Goal: Task Accomplishment & Management: Complete application form

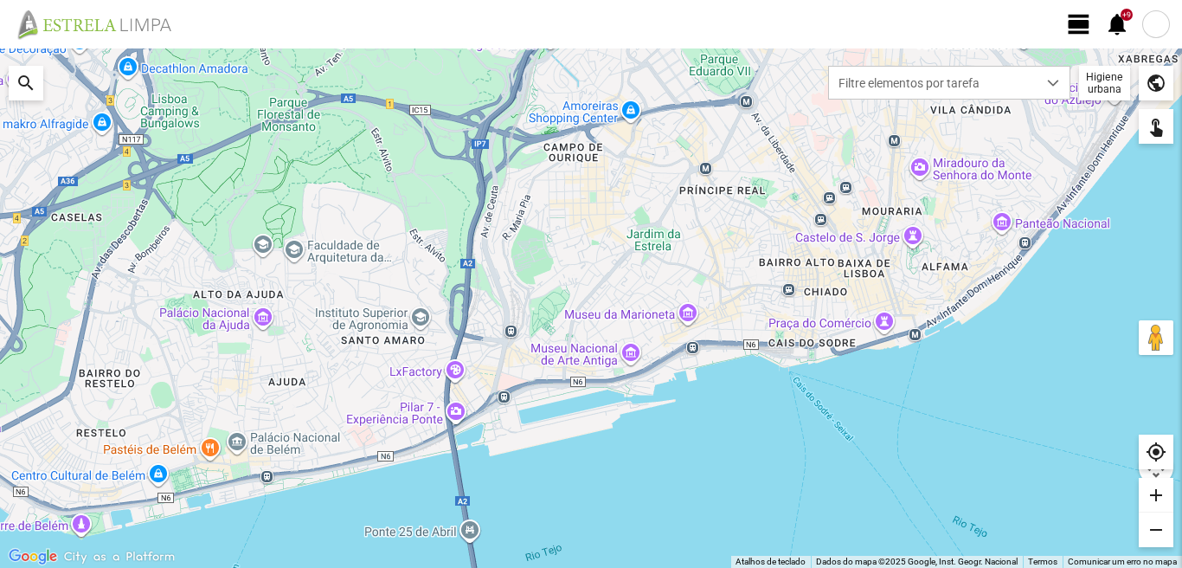
click at [1161, 20] on div at bounding box center [1156, 24] width 28 height 28
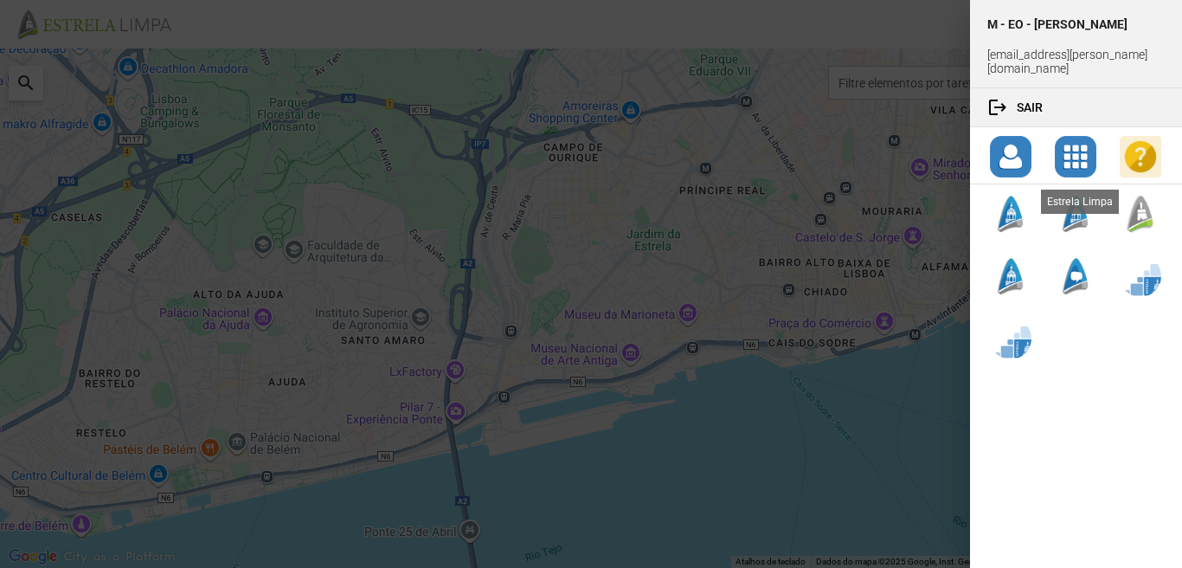
click at [1142, 202] on div at bounding box center [1141, 214] width 42 height 42
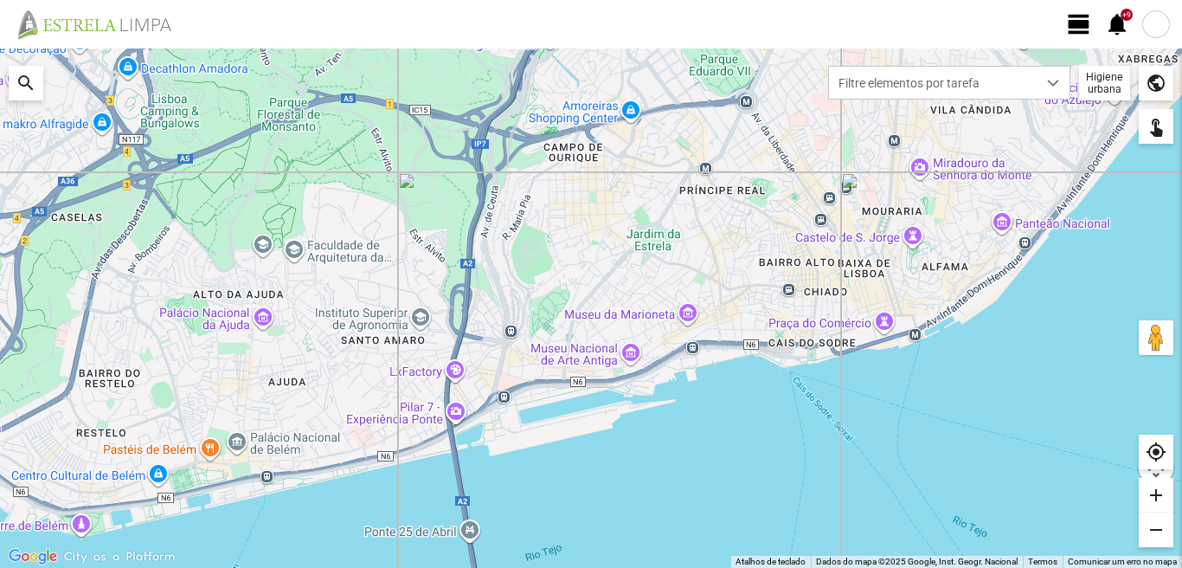
click at [1070, 16] on span "view_day" at bounding box center [1079, 24] width 26 height 26
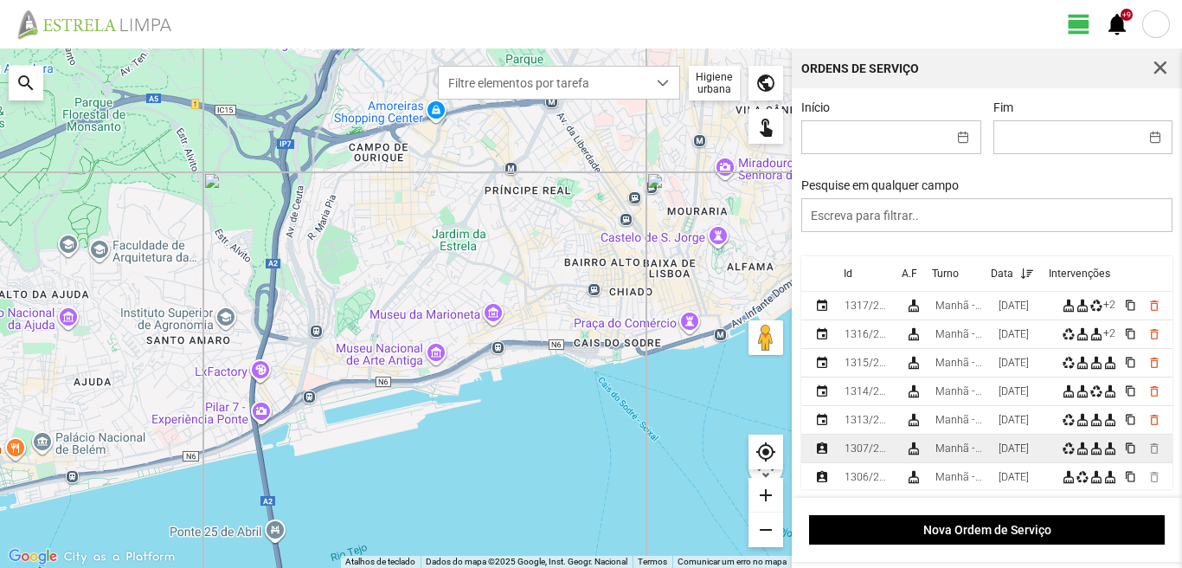
click at [985, 446] on div "Manhã - HU 1" at bounding box center [960, 448] width 49 height 12
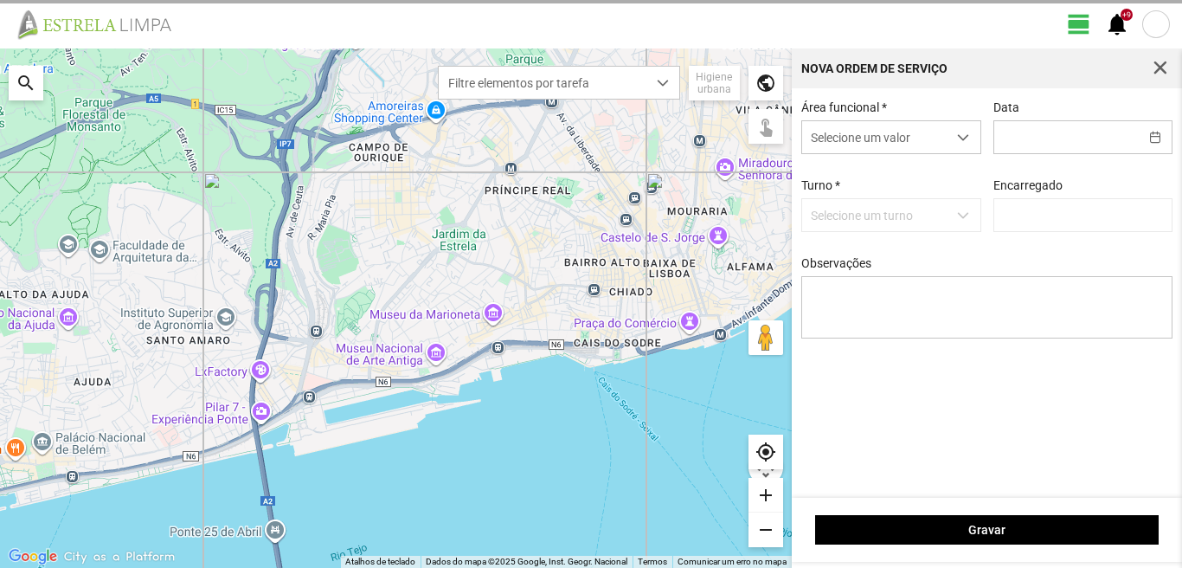
type input "[DATE]"
type textarea "6-10-17-25-44-descanso 39-baixa ao serviço-22-36-45-47-49-50"
type input "[PERSON_NAME]"
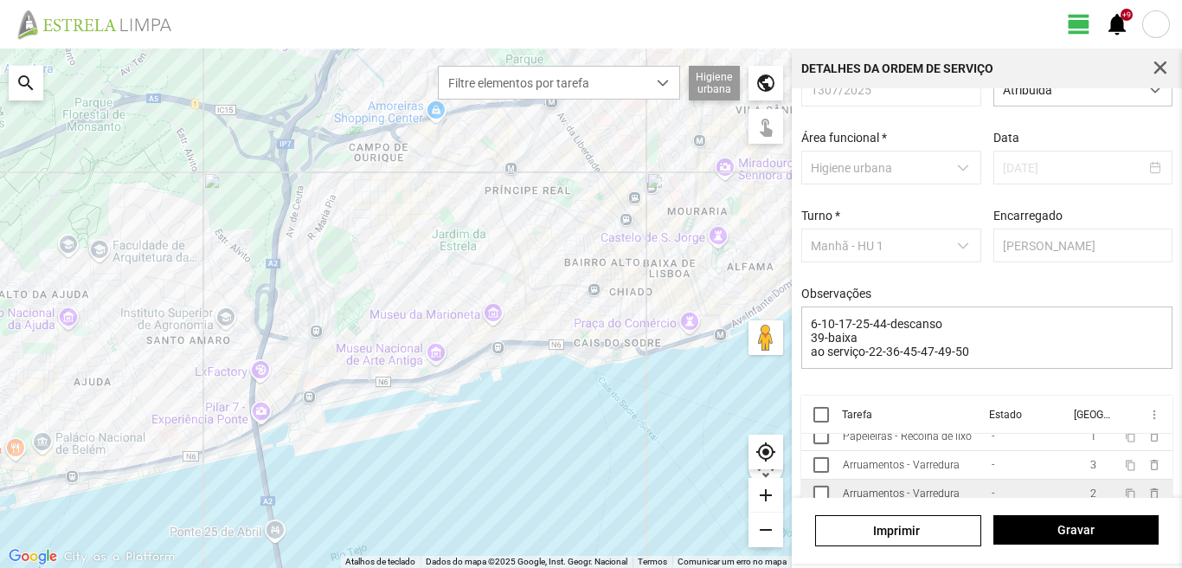
scroll to position [74, 0]
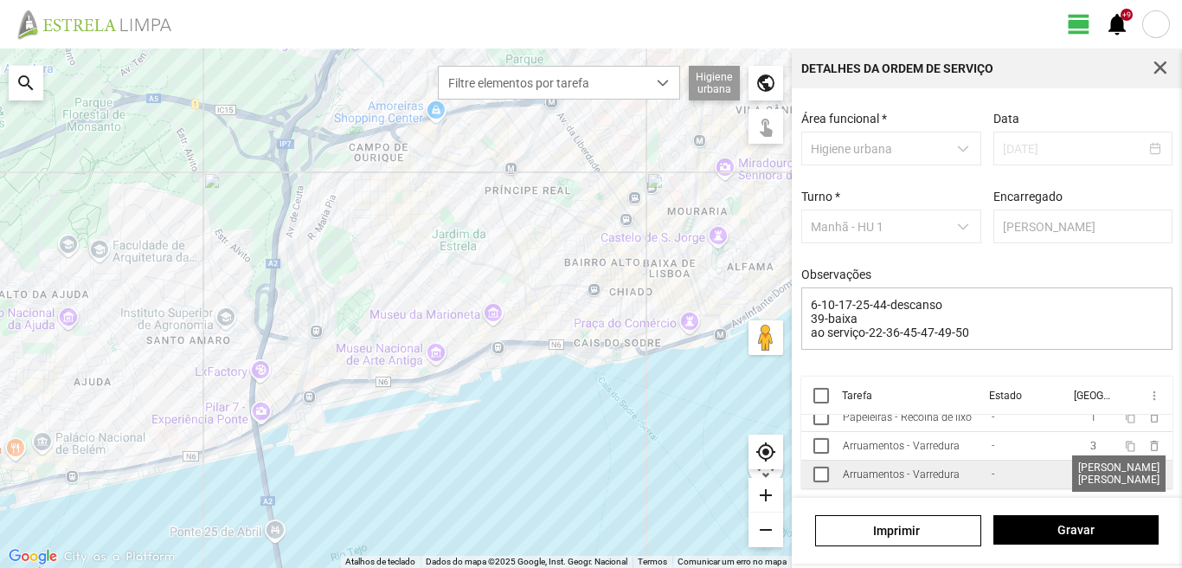
click at [1090, 475] on span "2" at bounding box center [1093, 474] width 6 height 12
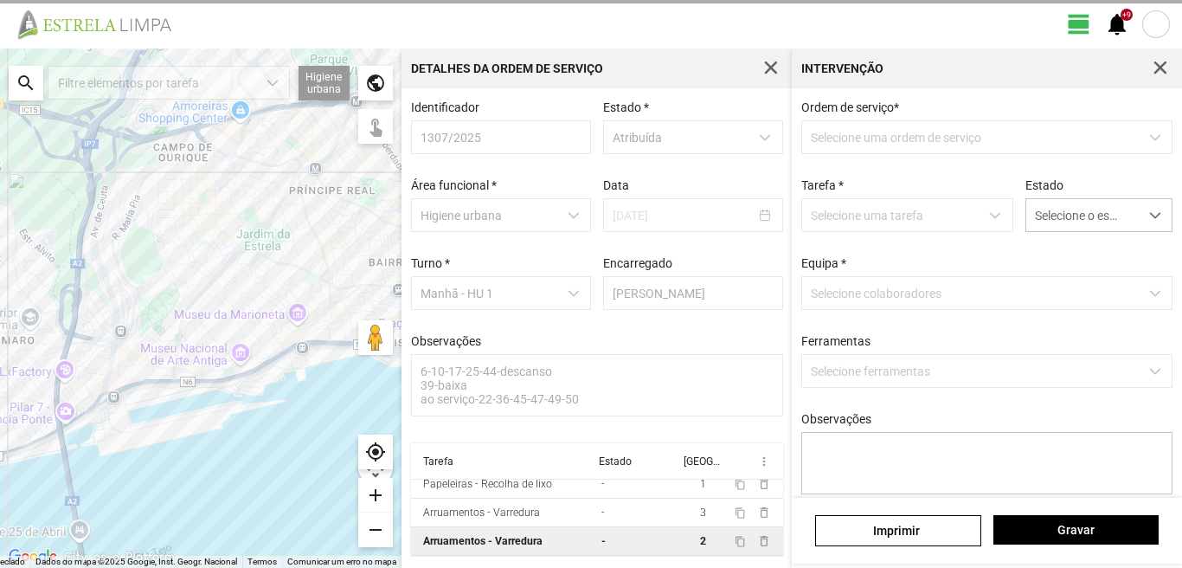
scroll to position [3, 0]
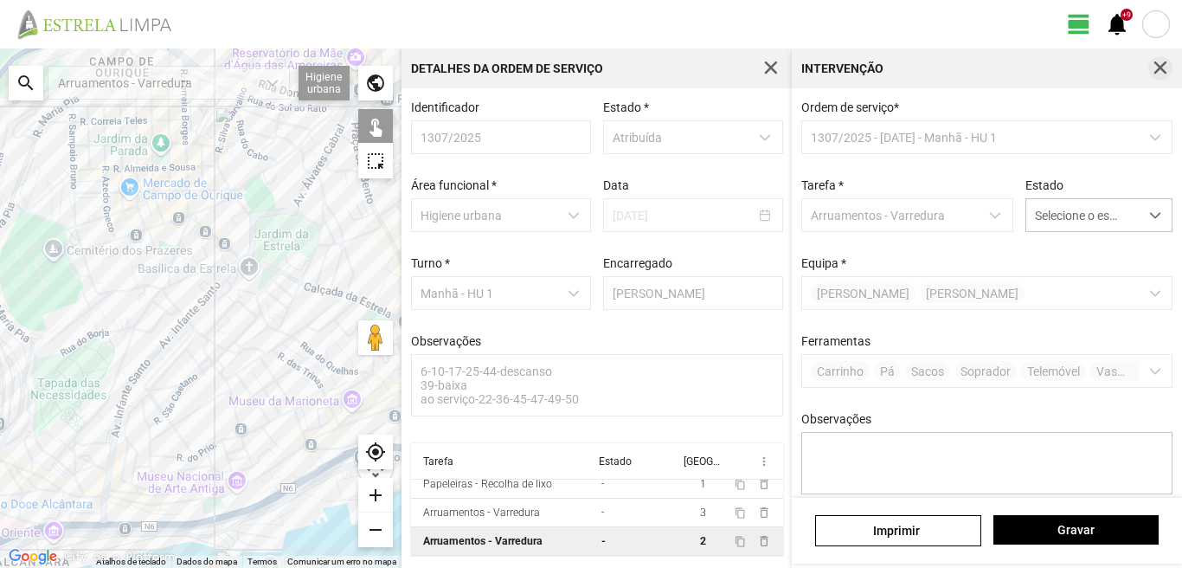
click at [1157, 68] on span "button" at bounding box center [1161, 69] width 16 height 16
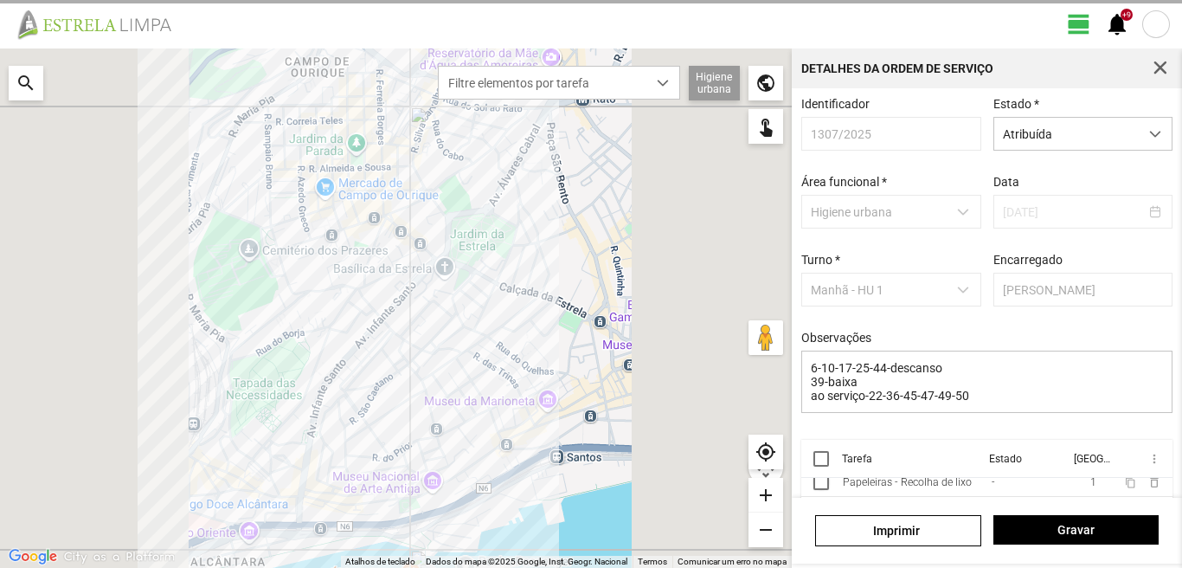
scroll to position [40, 0]
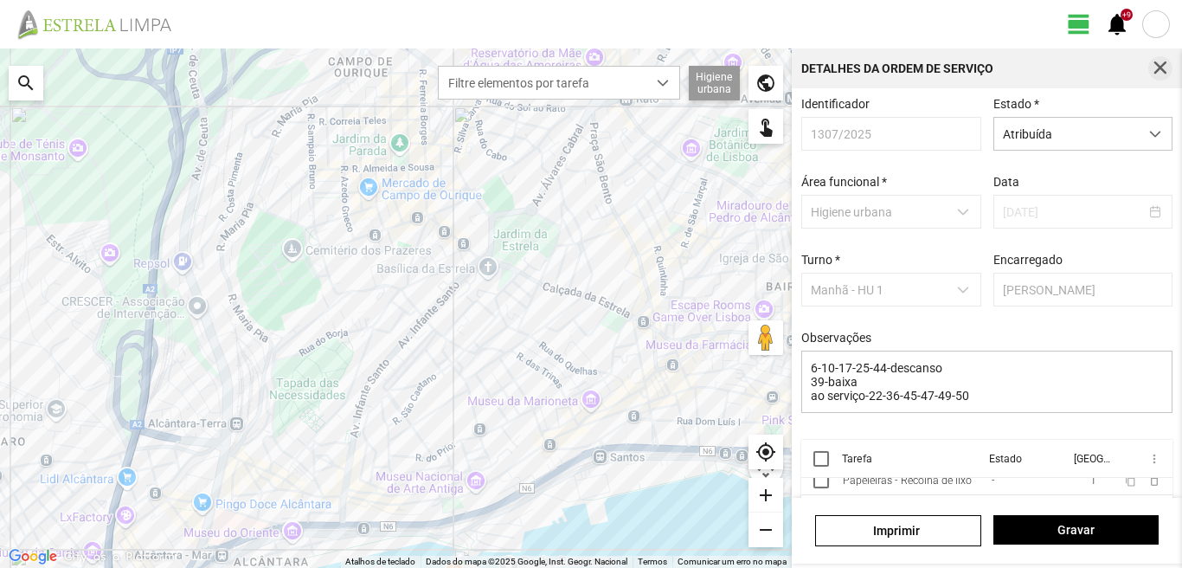
click at [1154, 67] on span "button" at bounding box center [1161, 69] width 16 height 16
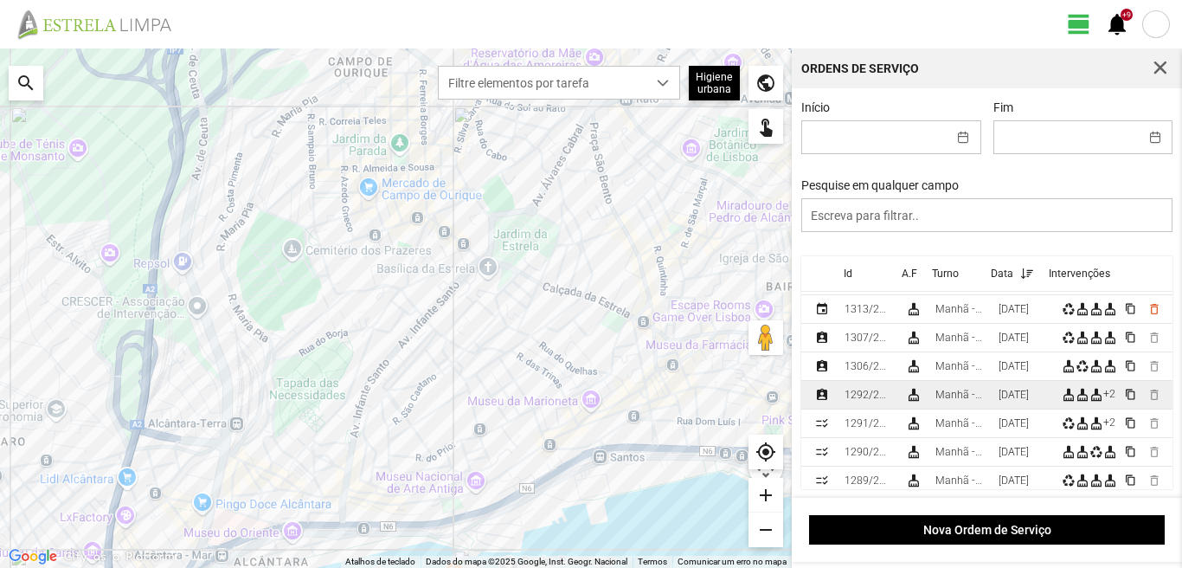
scroll to position [87, 0]
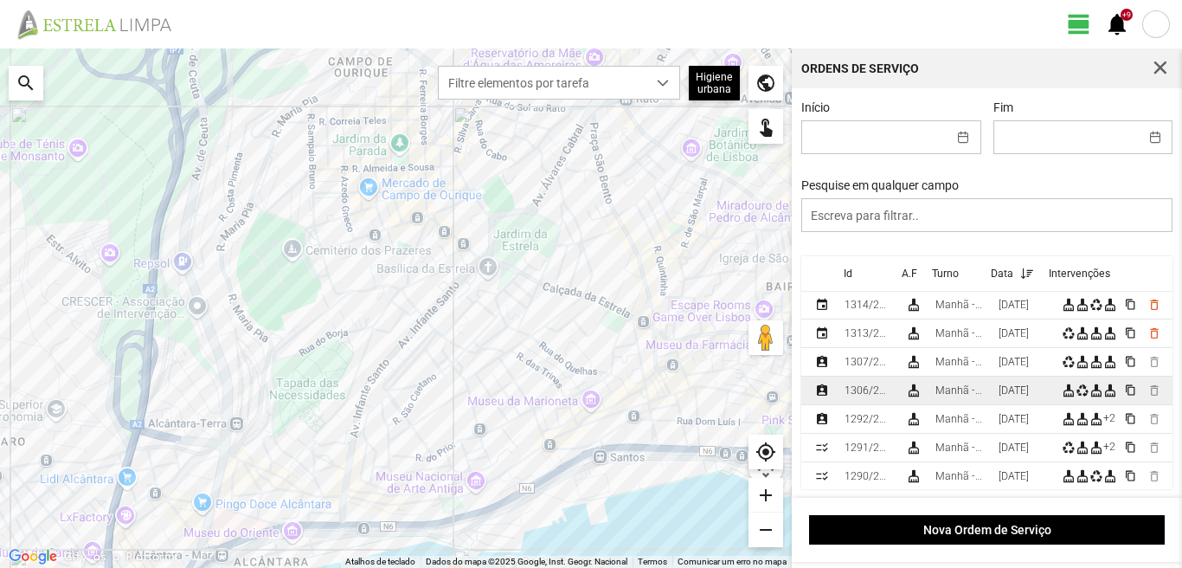
click at [1011, 389] on div "[DATE]" at bounding box center [1014, 390] width 30 height 12
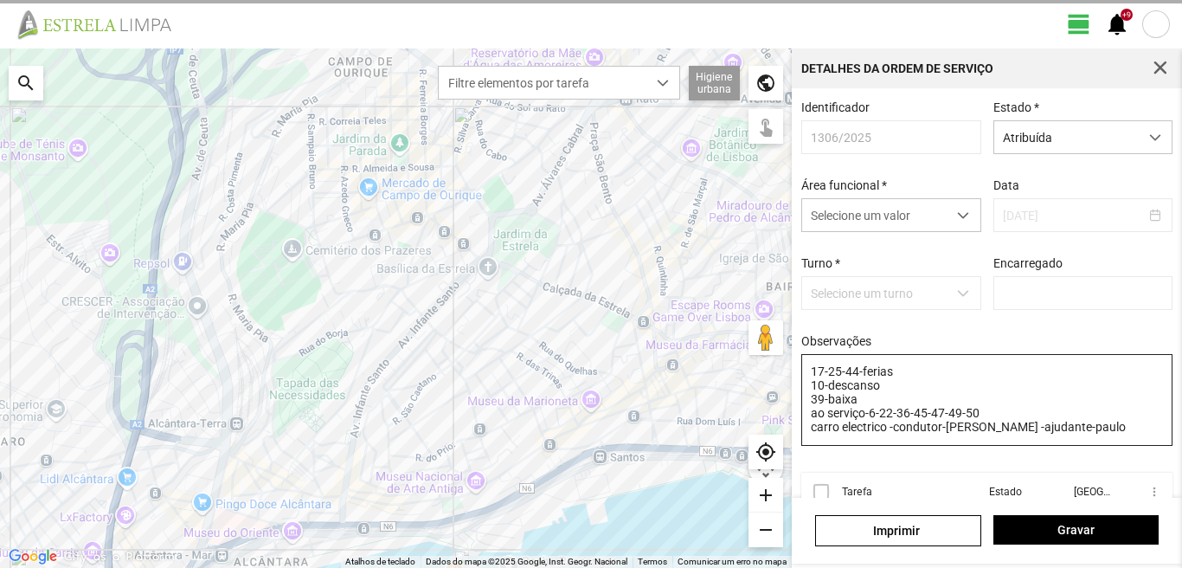
type input "[PERSON_NAME]"
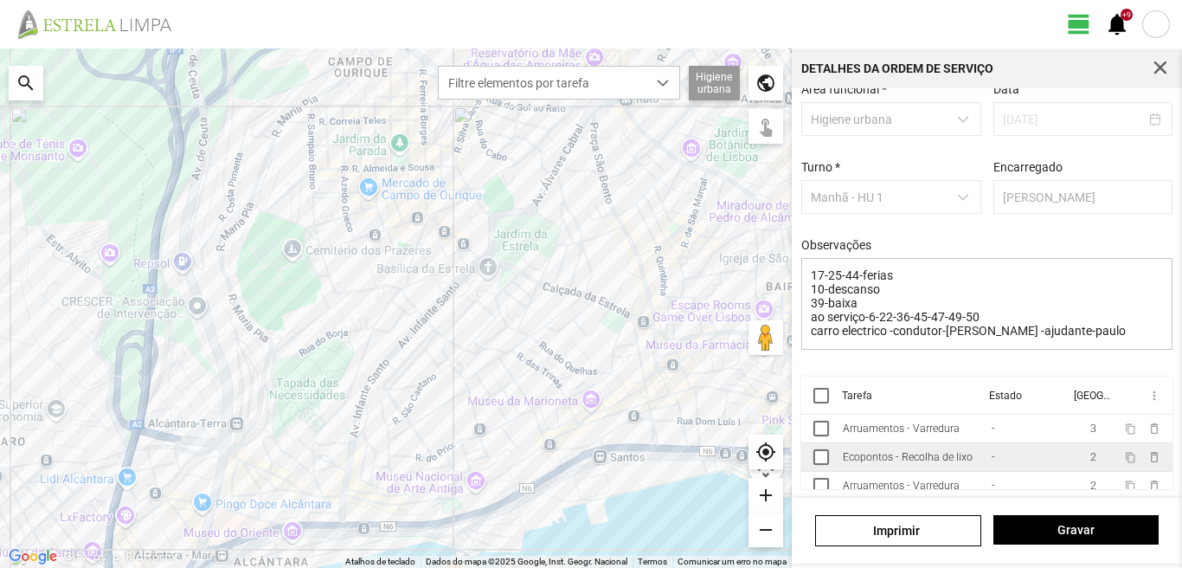
scroll to position [40, 0]
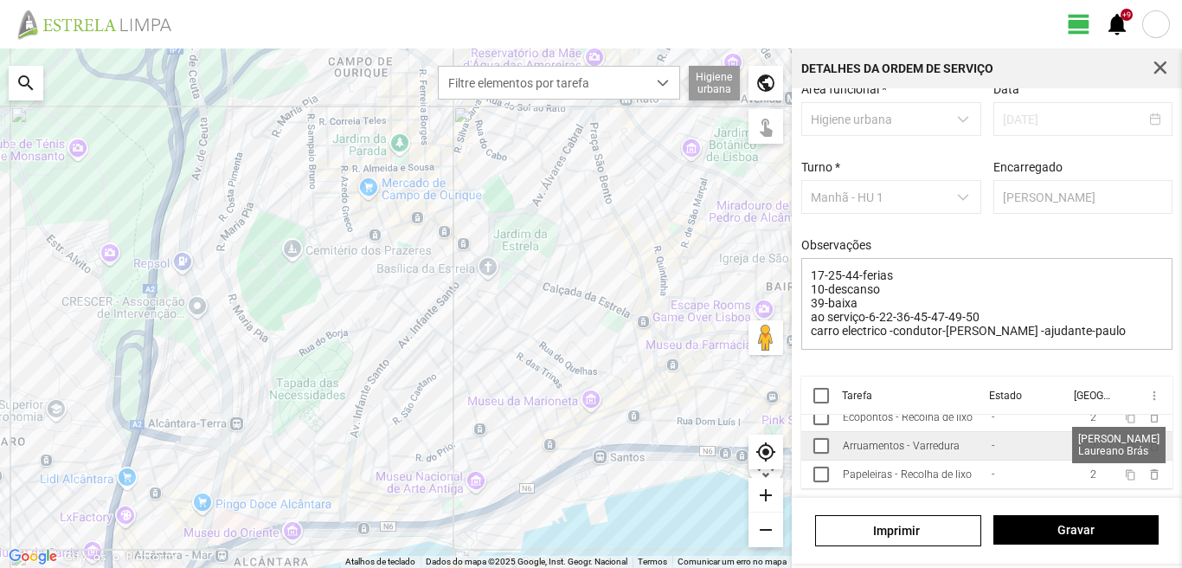
click at [1090, 443] on span "2" at bounding box center [1093, 446] width 6 height 12
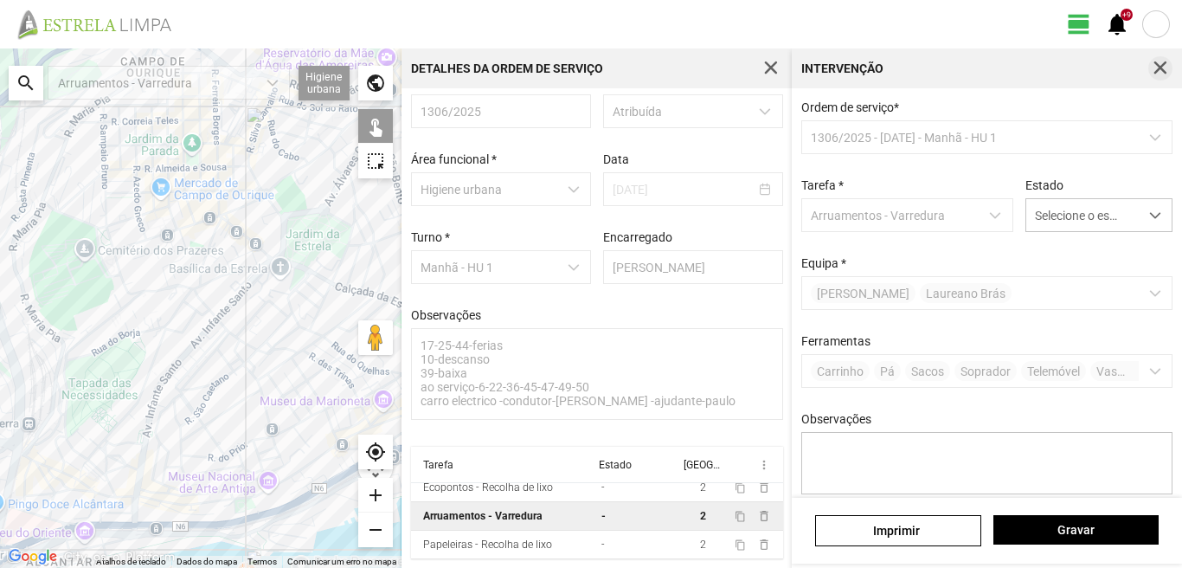
click at [1161, 70] on span "button" at bounding box center [1161, 69] width 16 height 16
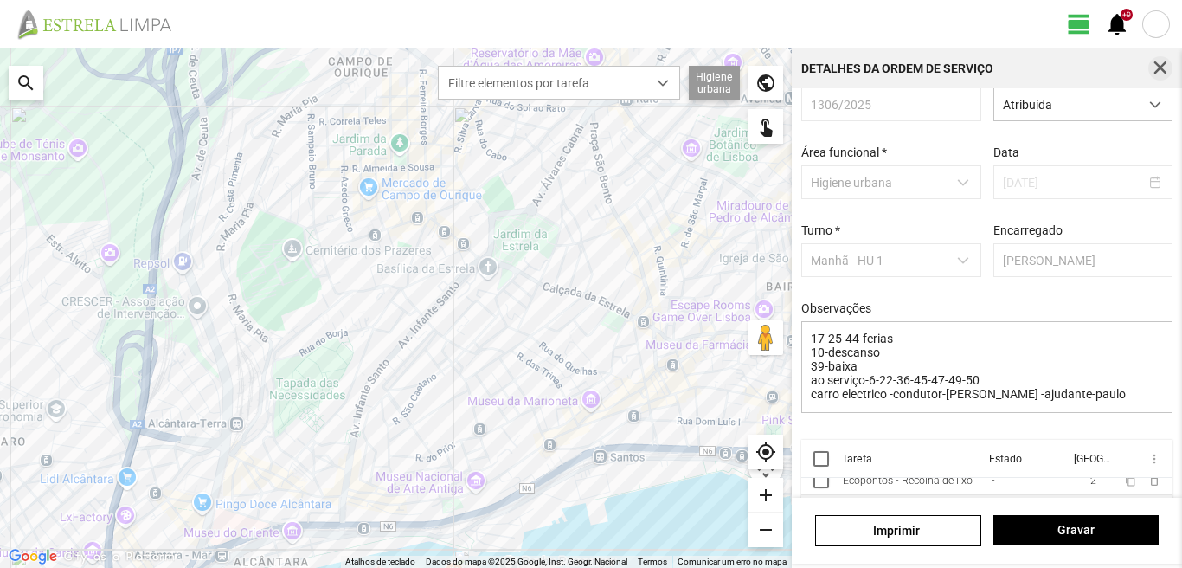
click at [1159, 66] on span "button" at bounding box center [1161, 69] width 16 height 16
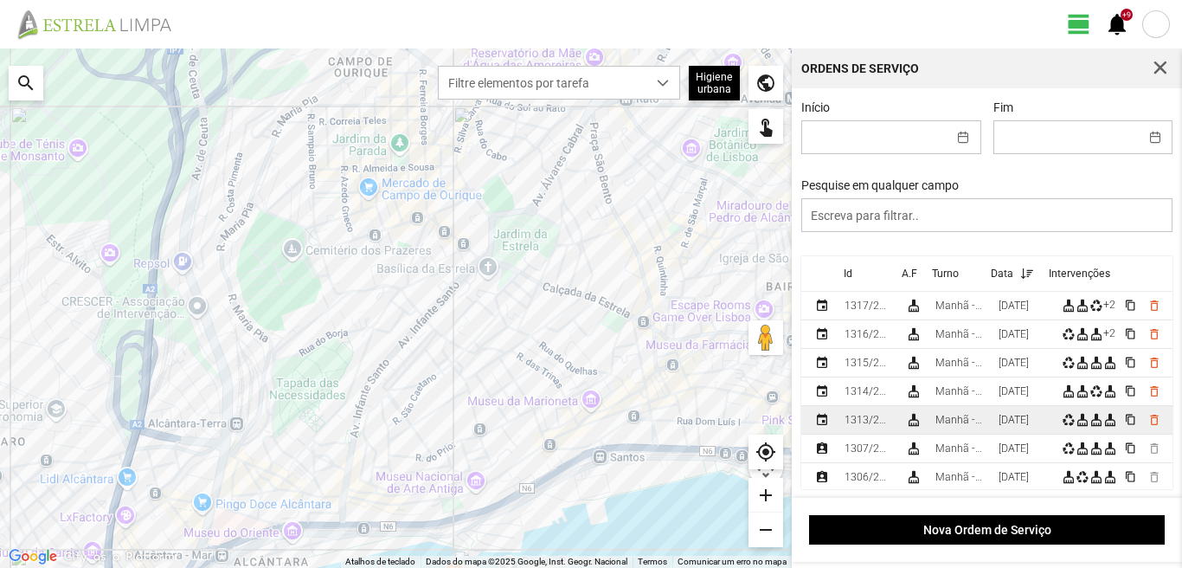
click at [1019, 417] on div "[DATE]" at bounding box center [1014, 420] width 30 height 12
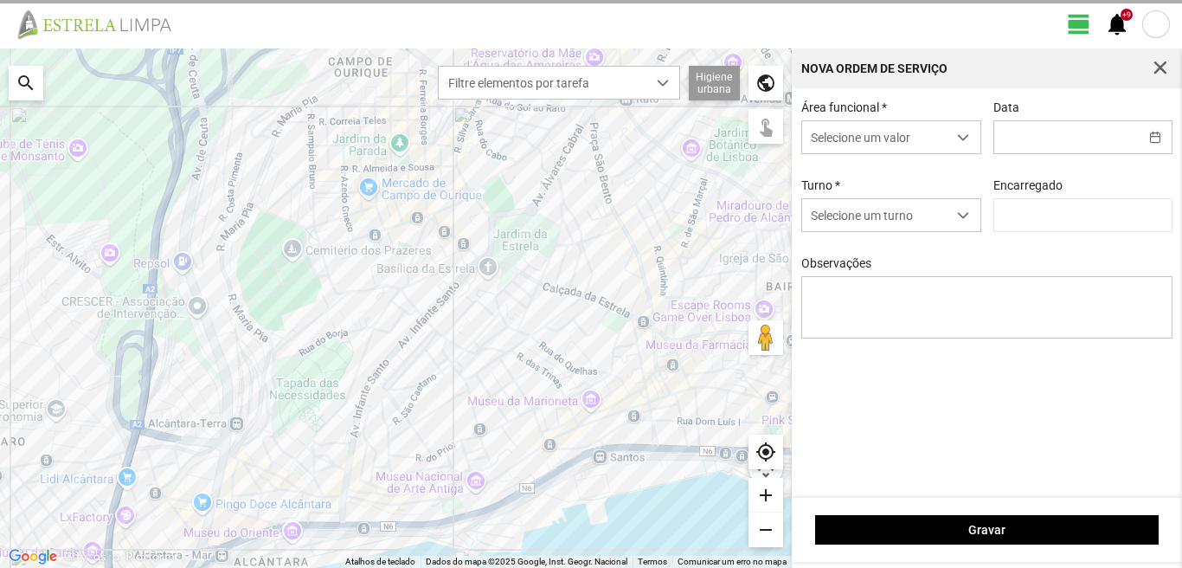
type input "[DATE]"
type textarea "6-10-17-25-39-44-descanso ao serviço-22-36-45-47-49-50"
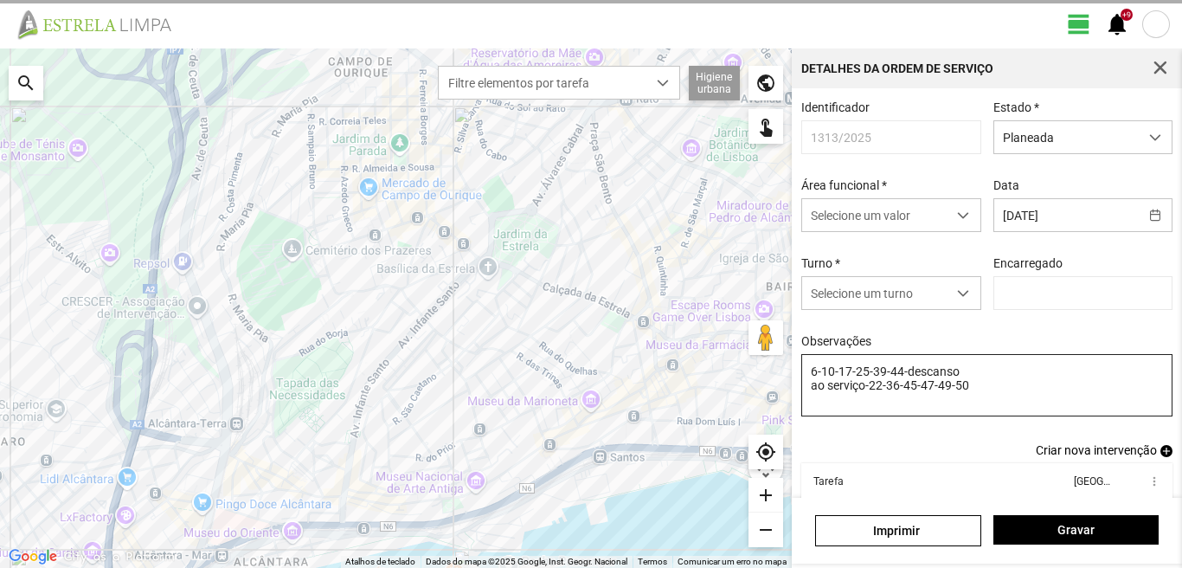
type input "[PERSON_NAME]"
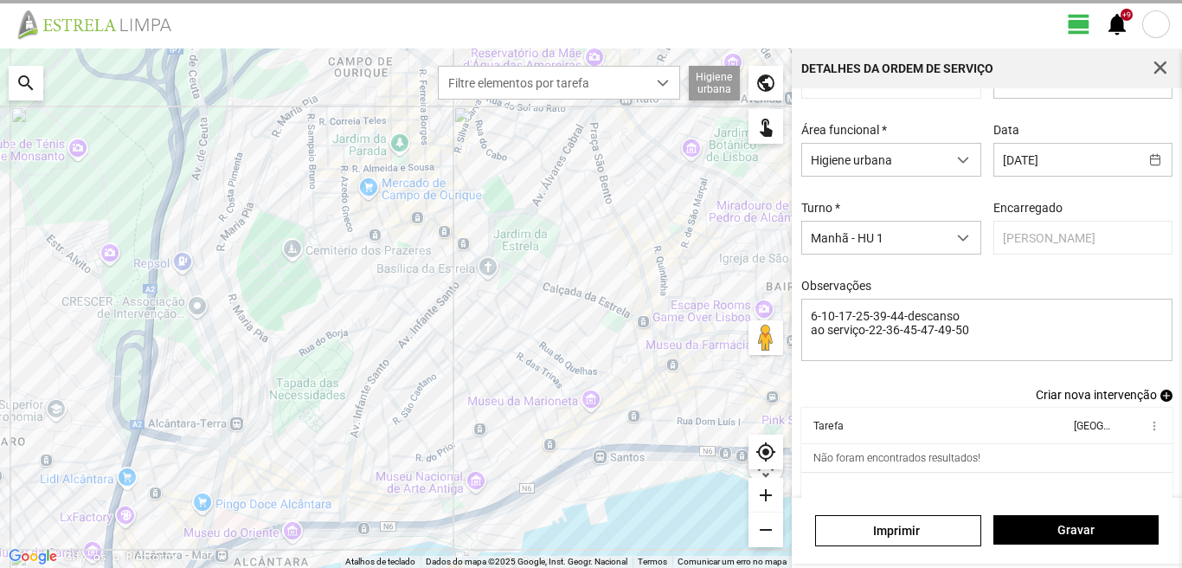
scroll to position [94, 0]
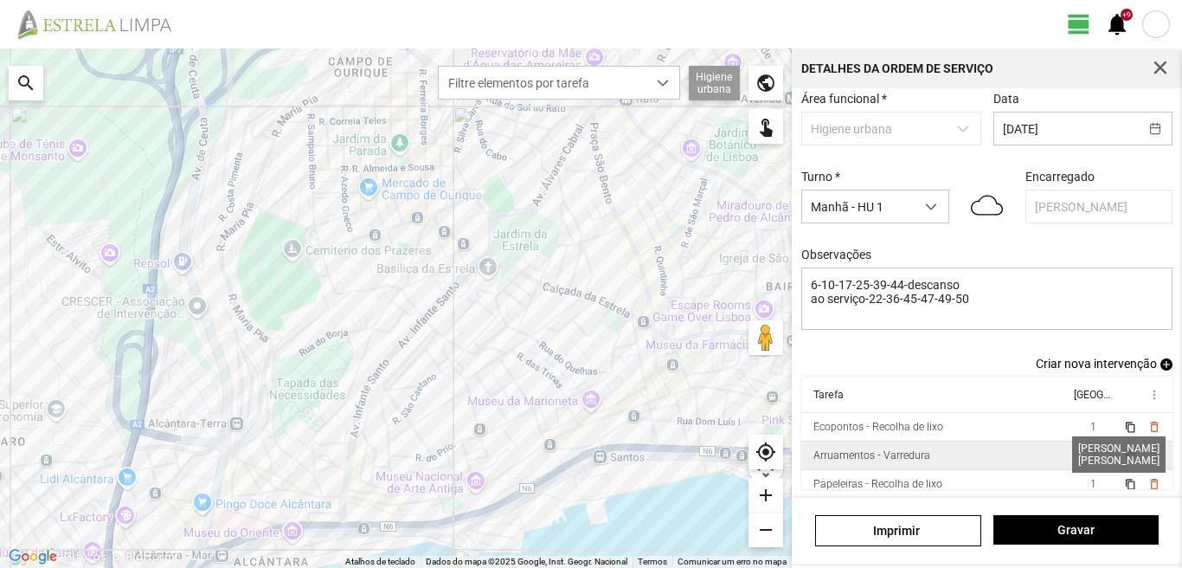
click at [1090, 452] on span "2" at bounding box center [1093, 455] width 6 height 12
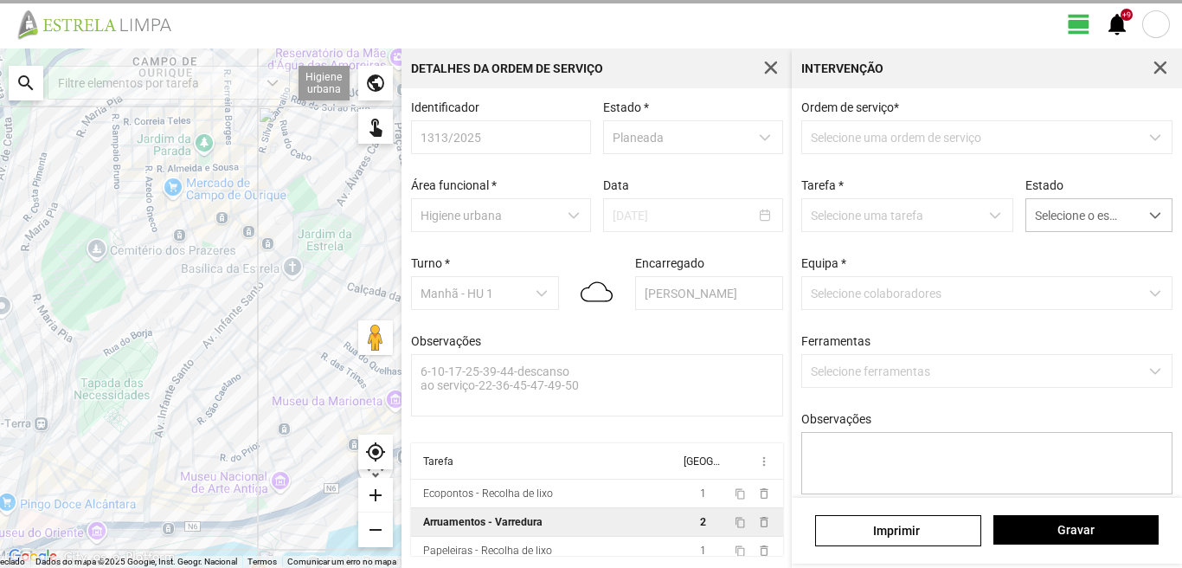
scroll to position [3, 0]
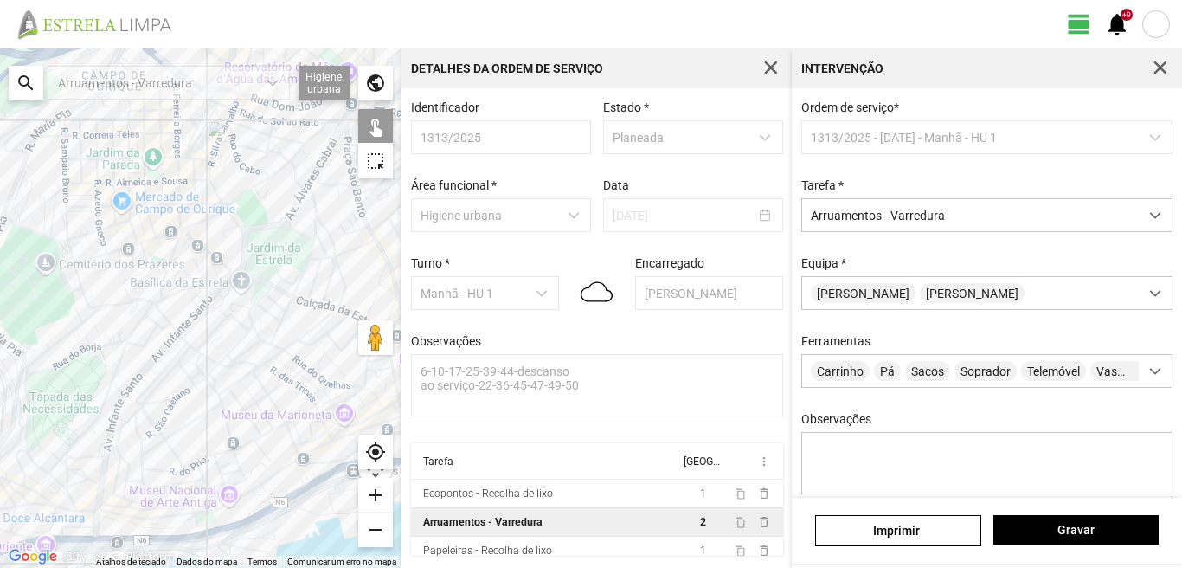
drag, startPoint x: 343, startPoint y: 266, endPoint x: 262, endPoint y: 286, distance: 82.9
click at [282, 282] on div at bounding box center [201, 307] width 402 height 519
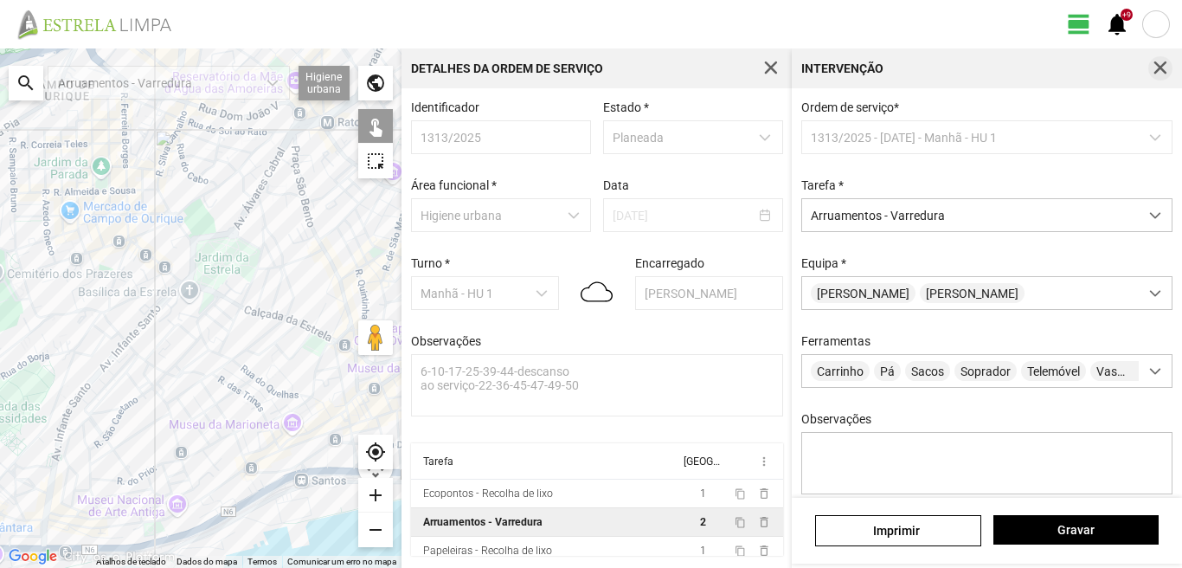
click at [1153, 62] on span "button" at bounding box center [1161, 69] width 16 height 16
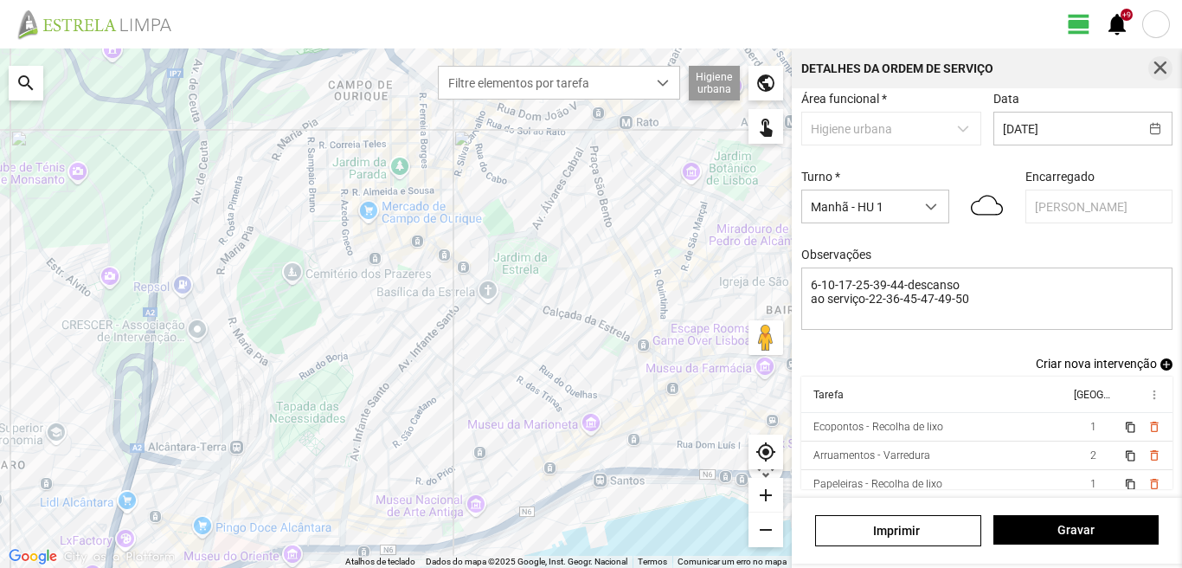
click at [1155, 68] on span "button" at bounding box center [1161, 69] width 16 height 16
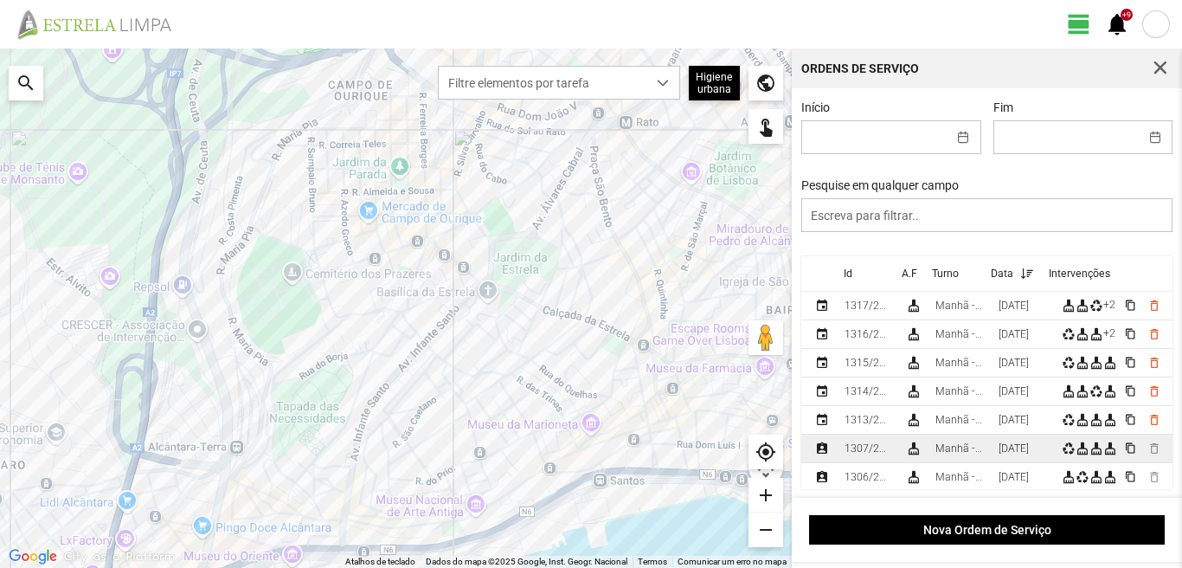
click at [998, 453] on td "[DATE]" at bounding box center [1023, 448] width 63 height 29
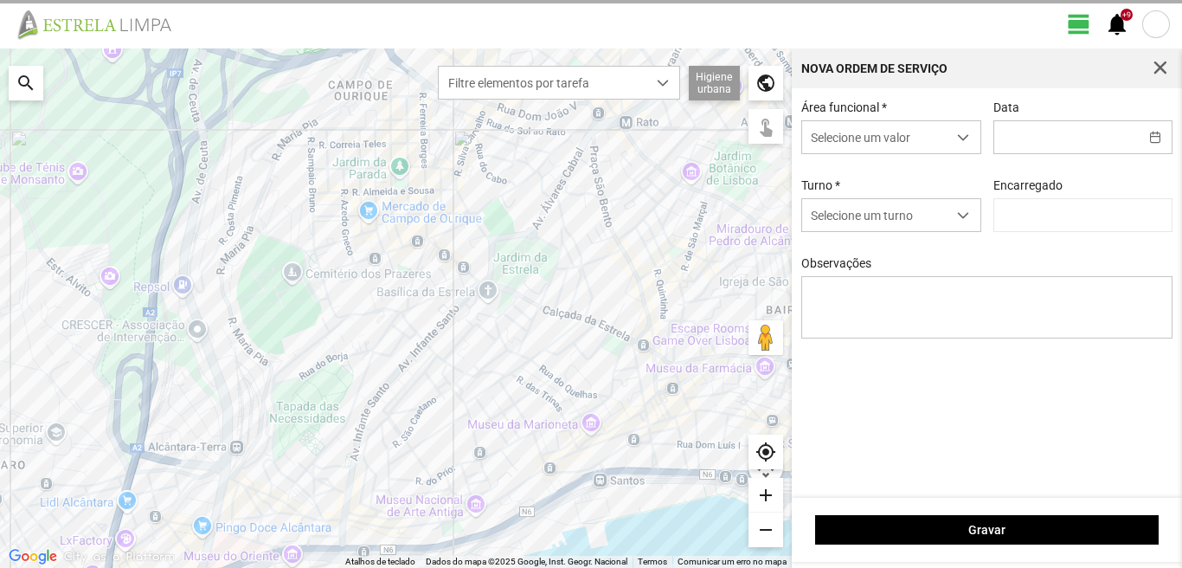
type input "[DATE]"
type textarea "6-10-17-25-44-descanso 39-baixa ao serviço-22-36-45-47-49-50"
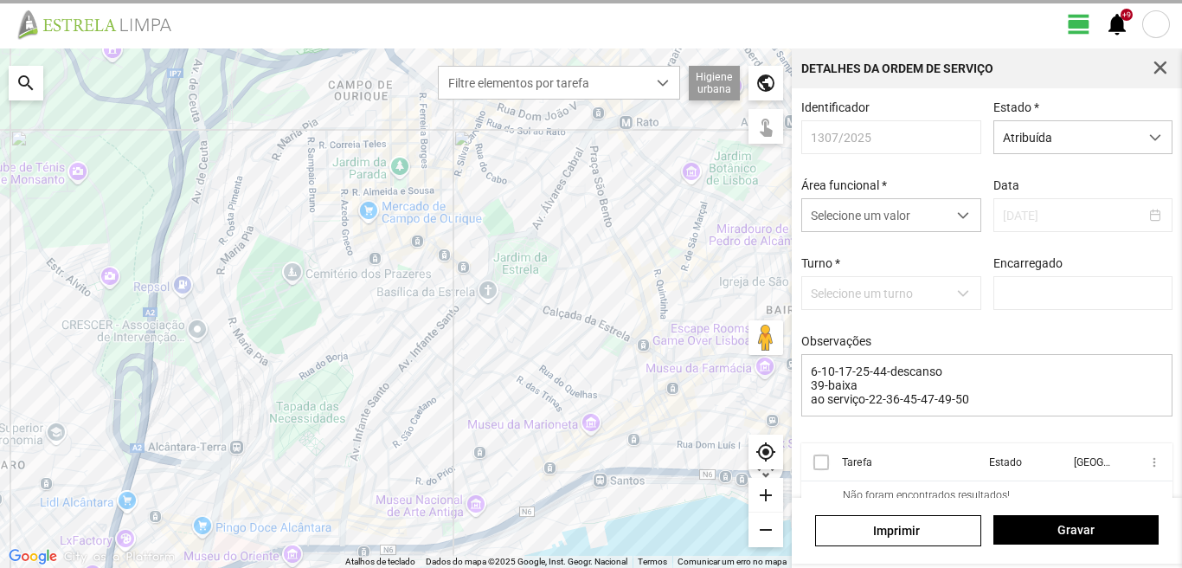
type input "[PERSON_NAME]"
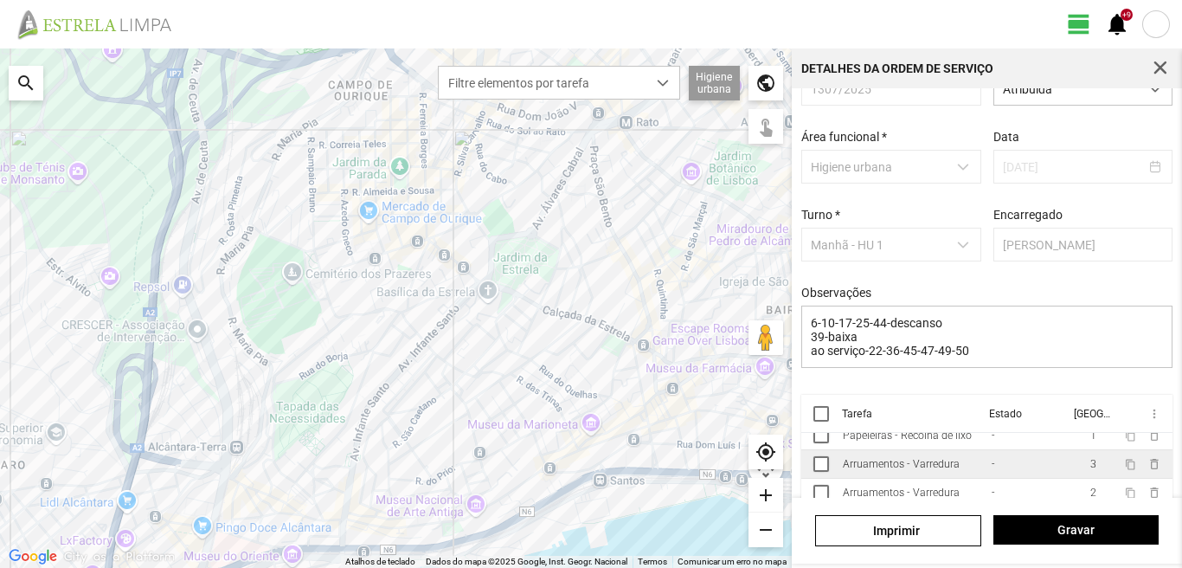
scroll to position [74, 0]
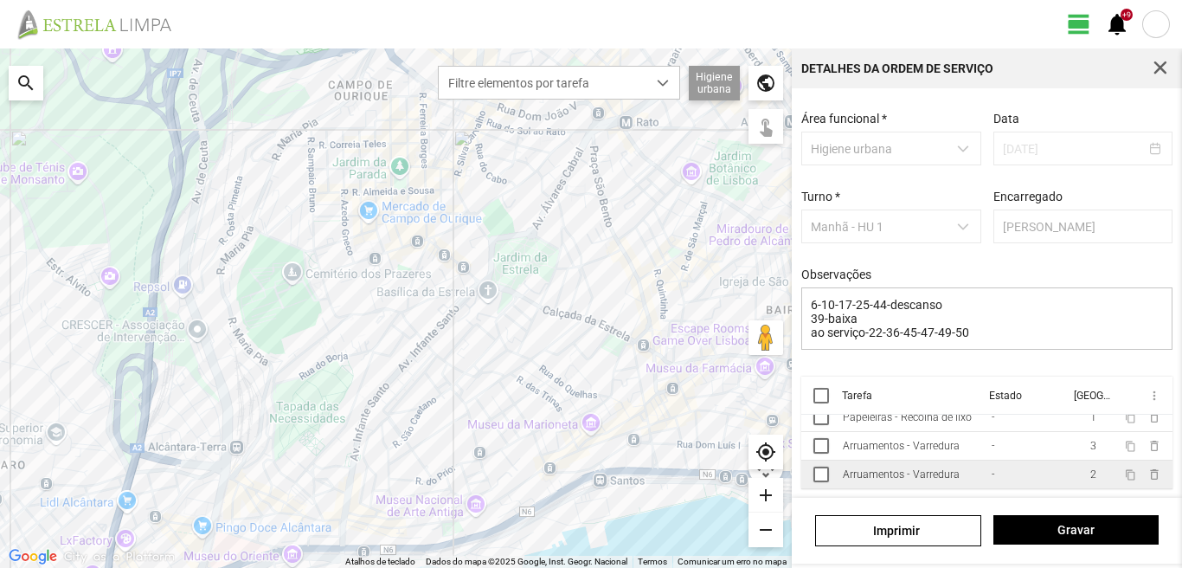
click at [1069, 470] on td "2" at bounding box center [1093, 474] width 48 height 29
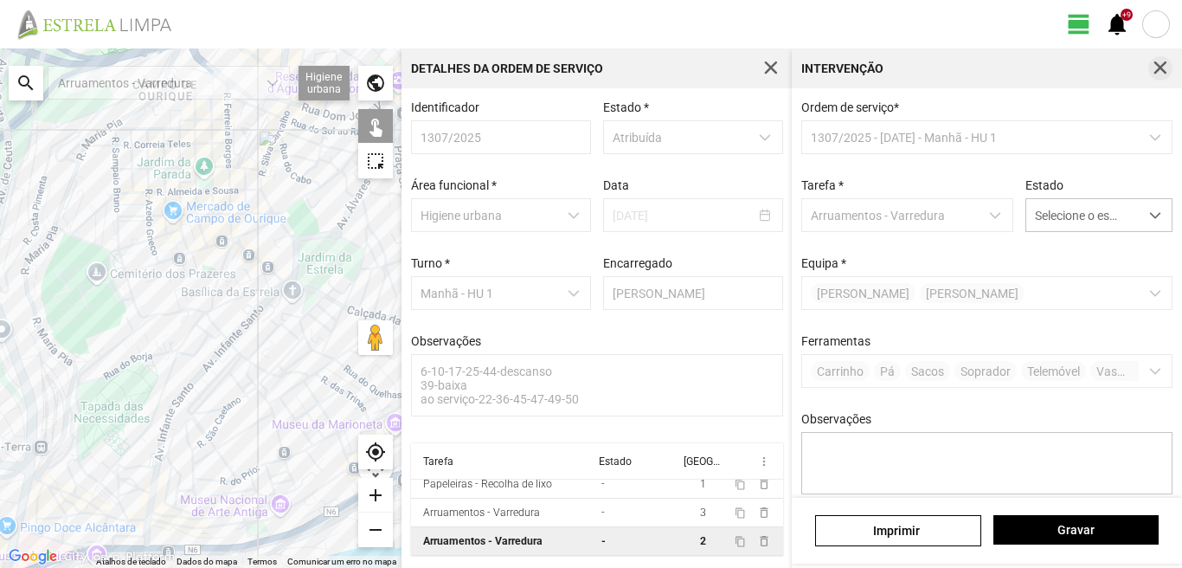
click at [1158, 68] on span "button" at bounding box center [1161, 69] width 16 height 16
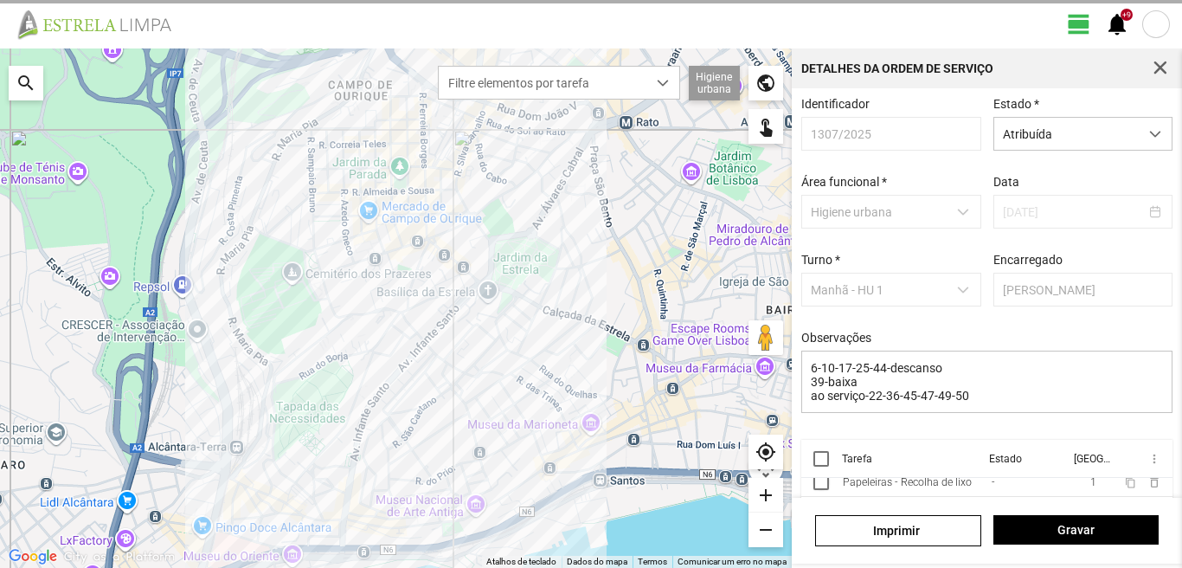
scroll to position [40, 0]
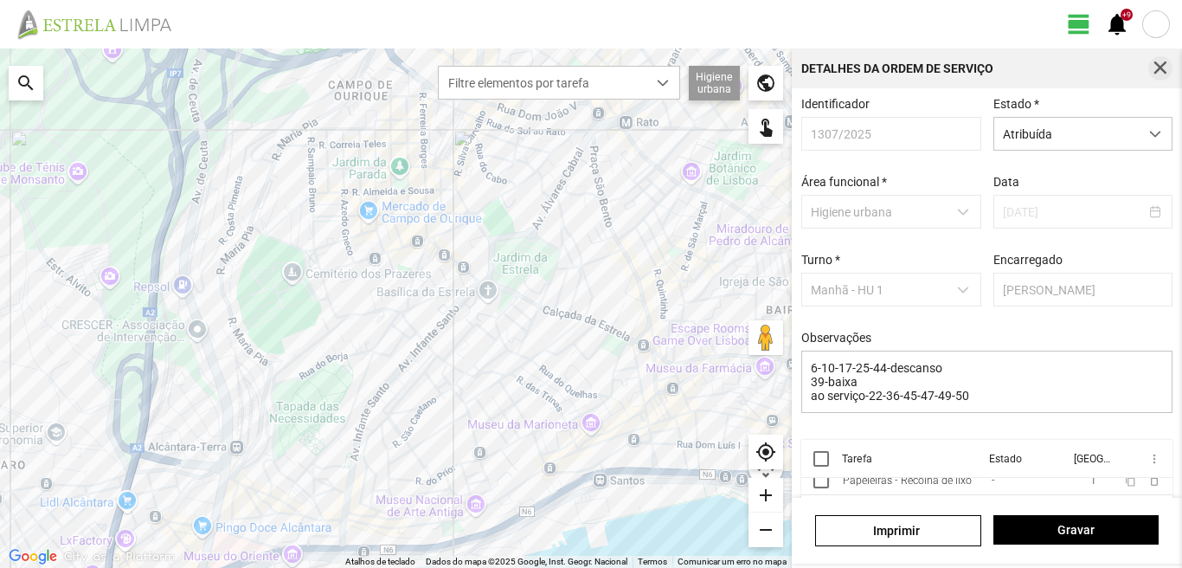
click at [1161, 71] on span "button" at bounding box center [1161, 69] width 16 height 16
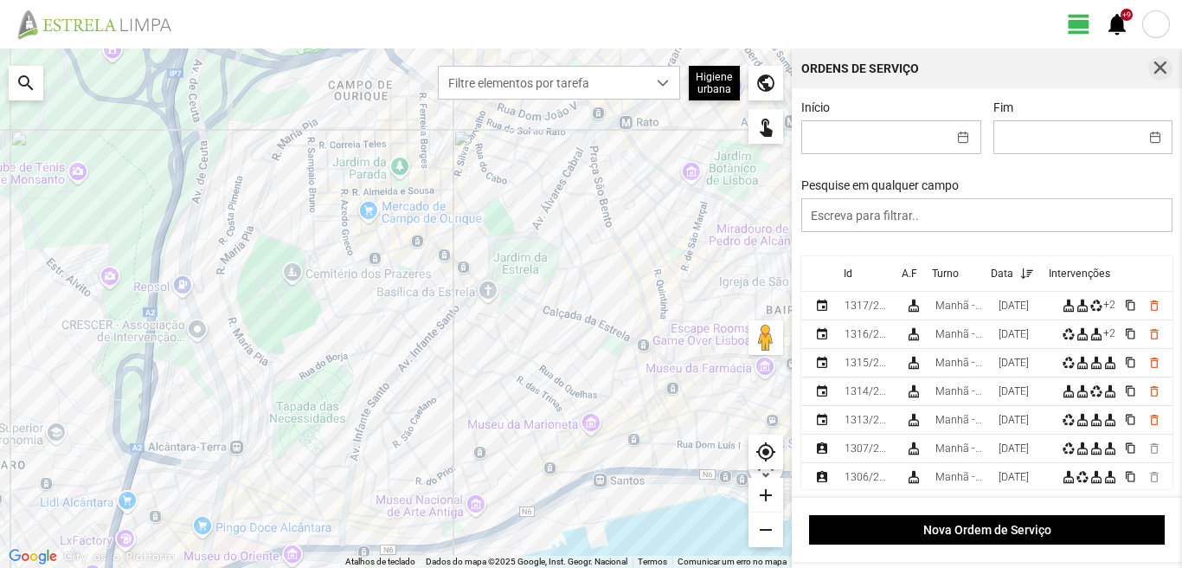
click at [1152, 65] on button "button" at bounding box center [1160, 68] width 24 height 24
